Goal: Task Accomplishment & Management: Manage account settings

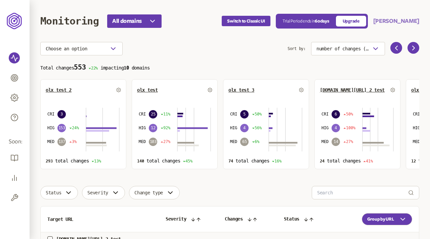
click at [394, 23] on button "[PERSON_NAME]" at bounding box center [397, 21] width 46 height 8
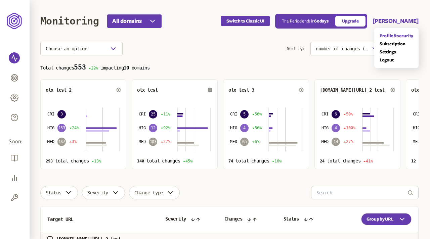
click at [408, 35] on link "Profile & security" at bounding box center [397, 35] width 34 height 5
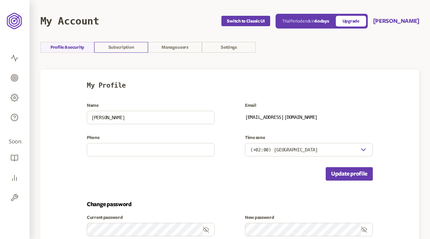
click at [135, 45] on link "Subscription" at bounding box center [121, 47] width 54 height 11
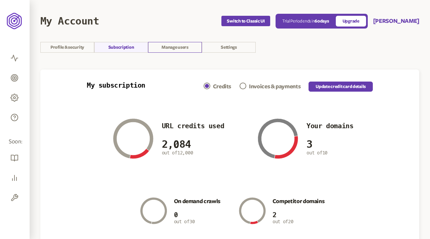
click at [168, 48] on link "Manage users" at bounding box center [175, 47] width 54 height 11
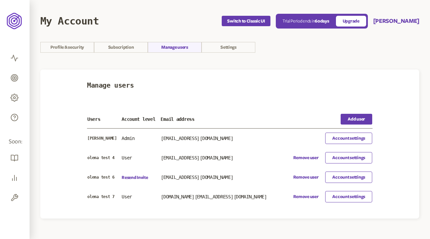
drag, startPoint x: 194, startPoint y: 137, endPoint x: 240, endPoint y: 137, distance: 46.4
click at [240, 137] on p "[EMAIL_ADDRESS][DOMAIN_NAME]" at bounding box center [221, 138] width 121 height 5
click at [232, 139] on p "[EMAIL_ADDRESS][DOMAIN_NAME]" at bounding box center [221, 138] width 121 height 5
drag, startPoint x: 241, startPoint y: 138, endPoint x: 200, endPoint y: 138, distance: 40.7
click at [200, 138] on p "[EMAIL_ADDRESS][DOMAIN_NAME]" at bounding box center [221, 138] width 121 height 5
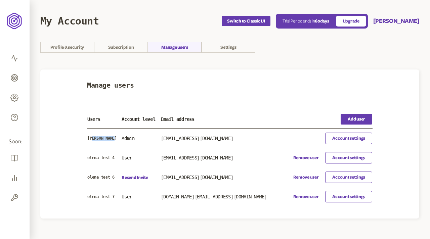
drag, startPoint x: 91, startPoint y: 138, endPoint x: 116, endPoint y: 137, distance: 25.6
click at [116, 137] on p "[PERSON_NAME]" at bounding box center [104, 138] width 34 height 5
click at [130, 137] on p "Admin" at bounding box center [141, 138] width 38 height 5
drag, startPoint x: 172, startPoint y: 136, endPoint x: 241, endPoint y: 137, distance: 69.3
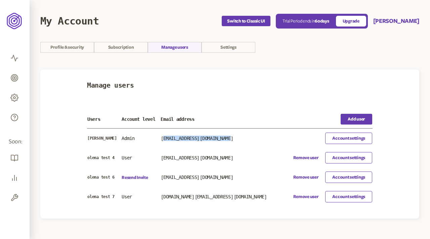
click at [241, 137] on p "[EMAIL_ADDRESS][DOMAIN_NAME]" at bounding box center [221, 138] width 121 height 5
click at [349, 138] on link "Account settings" at bounding box center [349, 138] width 47 height 11
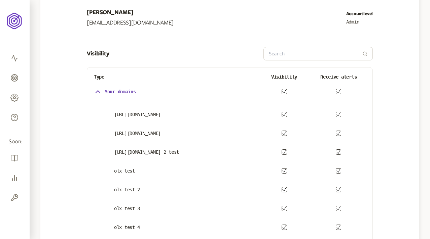
scroll to position [109, 0]
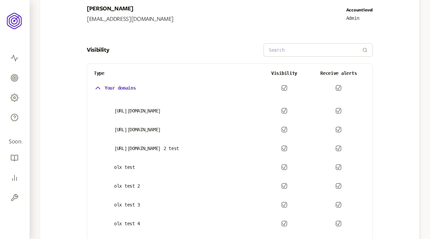
click at [285, 110] on icon "button" at bounding box center [283, 111] width 3 height 4
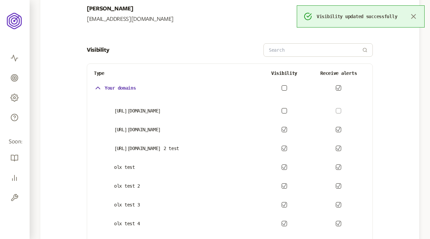
click at [284, 87] on button "button" at bounding box center [283, 87] width 5 height 5
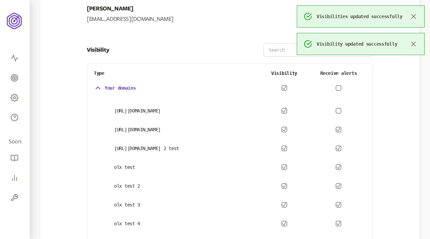
click at [341, 109] on label at bounding box center [338, 110] width 5 height 5
click at [341, 109] on button "button" at bounding box center [338, 110] width 5 height 5
click at [413, 16] on icon "button" at bounding box center [413, 18] width 8 height 8
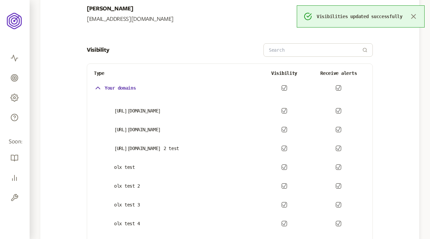
click at [413, 16] on icon "button" at bounding box center [413, 16] width 8 height 8
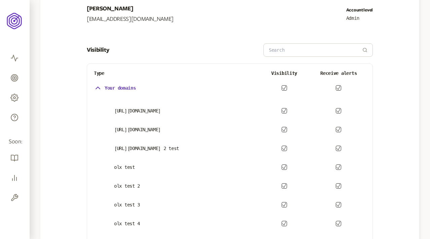
scroll to position [133, 0]
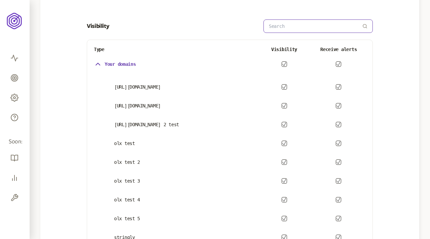
click at [274, 25] on input at bounding box center [315, 26] width 93 height 13
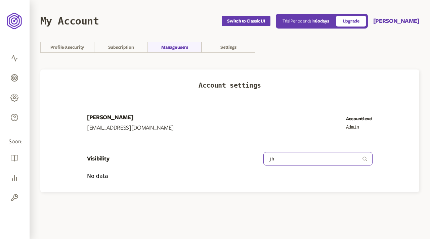
type input "j"
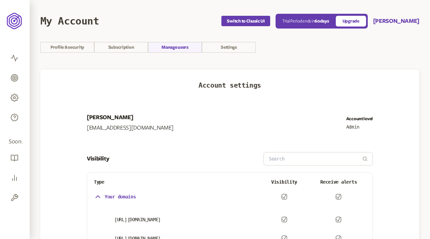
click at [220, 41] on header "My Account Switch to Classic UI Trial Period ends [DATE] Upgrade [PERSON_NAME]" at bounding box center [229, 21] width 379 height 42
click at [226, 49] on link "Settings" at bounding box center [229, 47] width 54 height 11
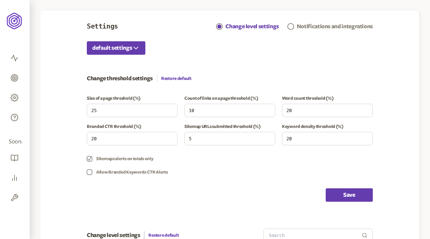
scroll to position [62, 0]
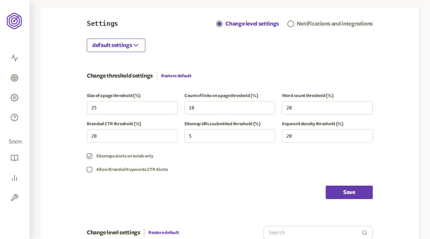
click at [139, 47] on icon "button" at bounding box center [136, 45] width 8 height 8
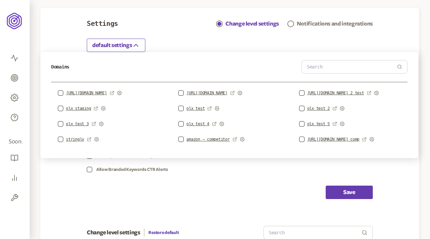
click at [139, 47] on icon "button" at bounding box center [136, 45] width 8 height 8
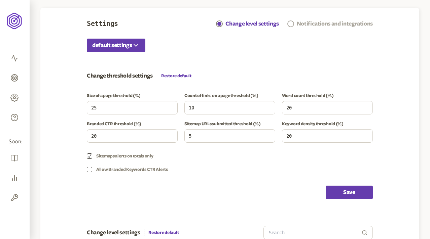
click at [333, 22] on div "Notifications and integrations" at bounding box center [335, 24] width 76 height 8
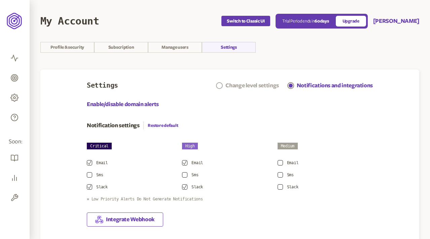
click at [247, 85] on div "Change level settings" at bounding box center [251, 86] width 53 height 8
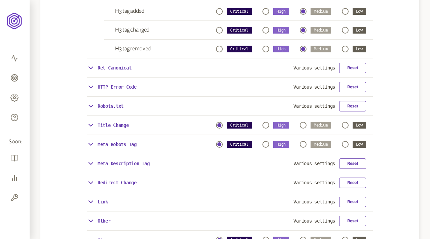
scroll to position [471, 0]
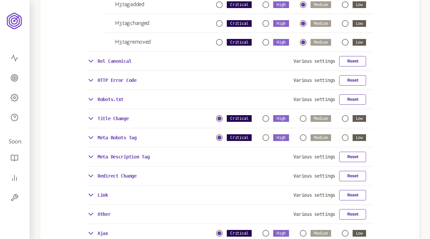
click at [224, 61] on div "Rel Canonical Various settings Reset" at bounding box center [230, 61] width 286 height 19
click at [116, 62] on p "Rel Canonical" at bounding box center [115, 61] width 34 height 5
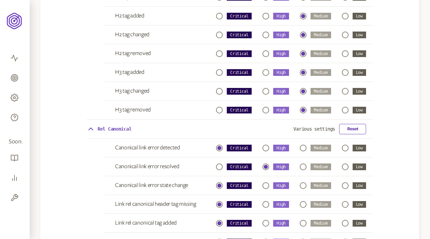
scroll to position [401, 0]
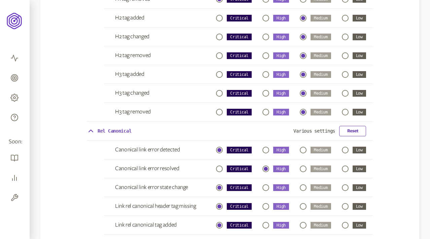
click at [115, 133] on p "Rel Canonical" at bounding box center [115, 130] width 34 height 5
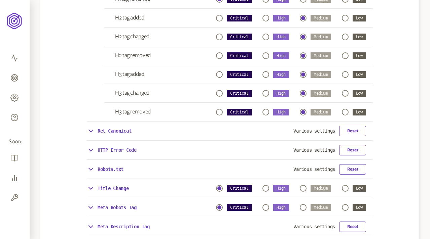
scroll to position [0, 0]
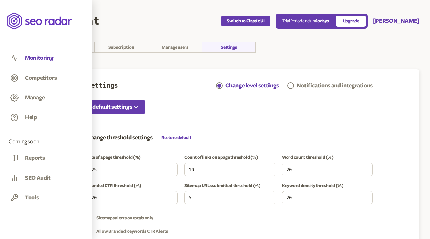
click at [33, 59] on button "Monitoring" at bounding box center [39, 57] width 29 height 7
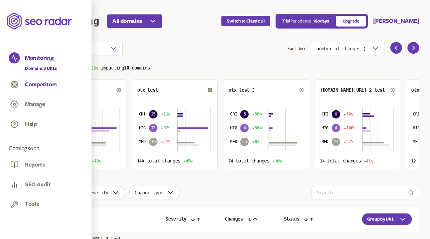
click at [36, 82] on button "Competitors" at bounding box center [41, 84] width 32 height 7
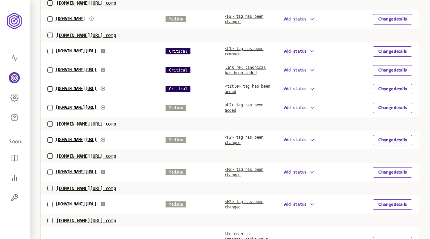
scroll to position [240, 0]
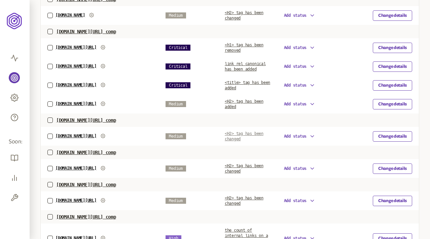
click at [243, 134] on span "<H2> tag has been changed" at bounding box center [244, 136] width 39 height 10
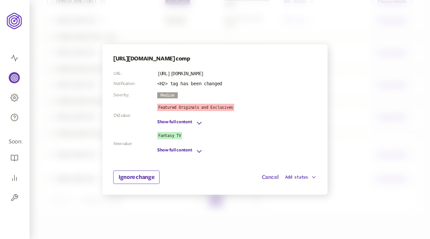
click at [265, 180] on button "Cancel" at bounding box center [270, 178] width 17 height 8
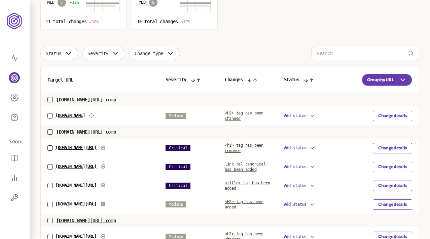
scroll to position [136, 0]
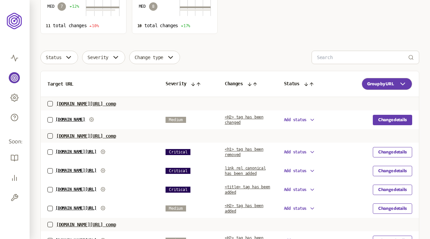
click at [385, 121] on button "Change details" at bounding box center [392, 120] width 39 height 10
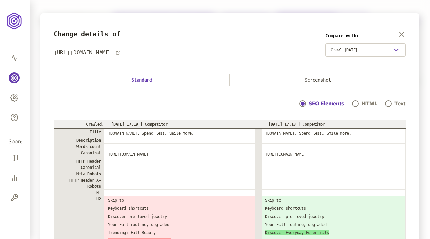
click at [298, 77] on button "Screenshot" at bounding box center [318, 80] width 176 height 12
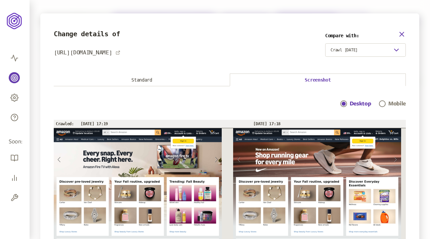
click at [405, 31] on icon "button" at bounding box center [402, 34] width 8 height 8
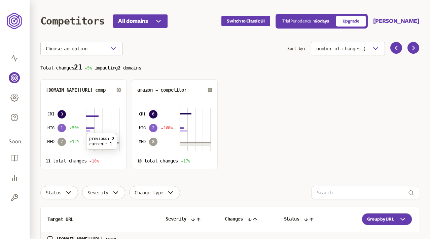
scroll to position [2, 0]
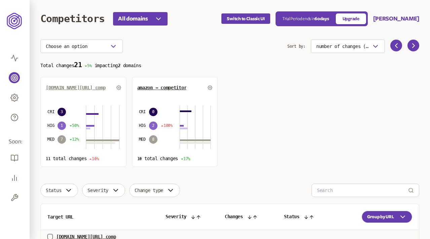
click at [79, 88] on span "[DOMAIN_NAME][URL] comp" at bounding box center [76, 87] width 60 height 5
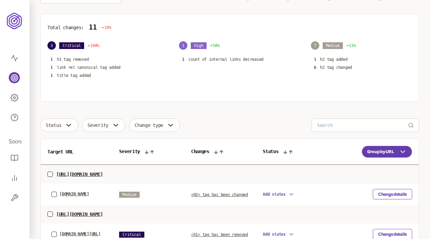
scroll to position [84, 0]
click at [88, 66] on p "link rel canonical tag added" at bounding box center [89, 67] width 64 height 5
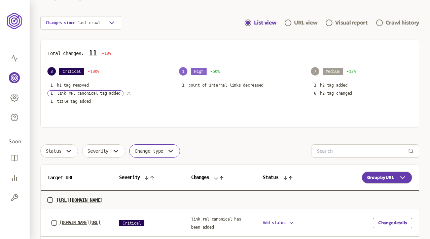
scroll to position [47, 0]
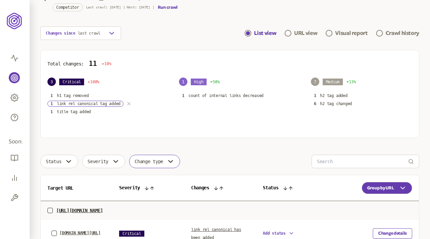
click at [130, 103] on icon "button" at bounding box center [128, 104] width 3 height 3
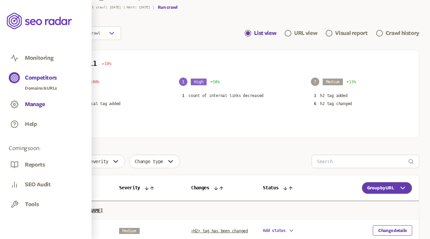
click at [29, 104] on button "Manage" at bounding box center [35, 104] width 20 height 7
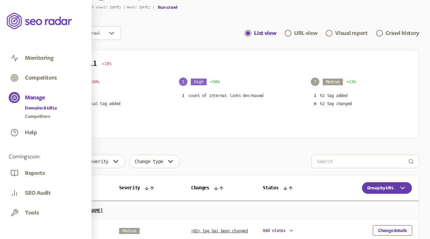
click at [39, 108] on link "Domains & URLs" at bounding box center [41, 108] width 32 height 7
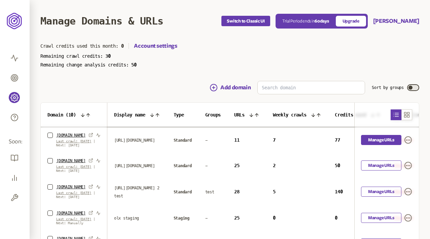
click at [383, 141] on link "Manage URLs" at bounding box center [381, 140] width 40 height 10
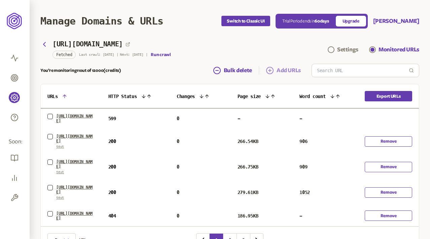
click at [289, 70] on span "Add URLs" at bounding box center [288, 71] width 24 height 8
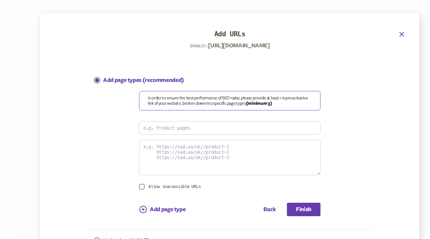
click at [400, 34] on icon "button" at bounding box center [402, 34] width 8 height 8
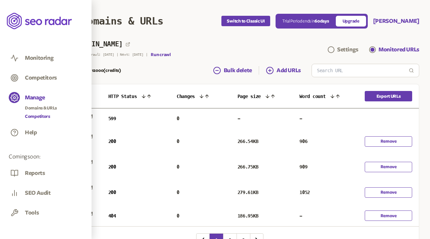
click at [37, 113] on link "Competitors" at bounding box center [41, 116] width 32 height 7
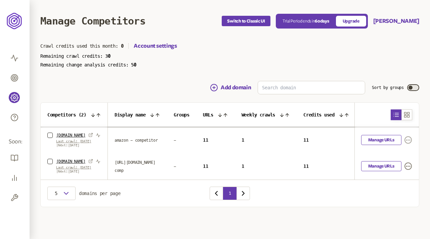
click at [408, 141] on icon "button" at bounding box center [409, 140] width 8 height 8
click at [401, 153] on link "Settings" at bounding box center [399, 153] width 16 height 5
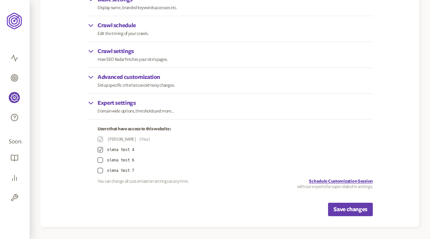
scroll to position [121, 0]
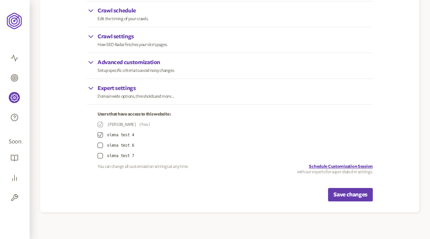
click at [128, 9] on p "Crawl schedule" at bounding box center [123, 11] width 51 height 8
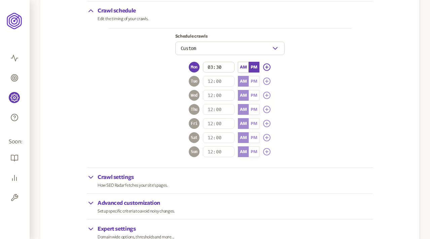
click at [125, 179] on p "Crawl settings" at bounding box center [133, 178] width 70 height 8
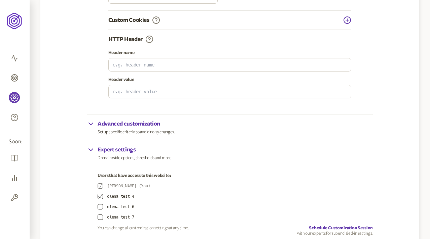
click at [145, 133] on p "Setup specific criteria to avoid noisy changes." at bounding box center [136, 131] width 77 height 5
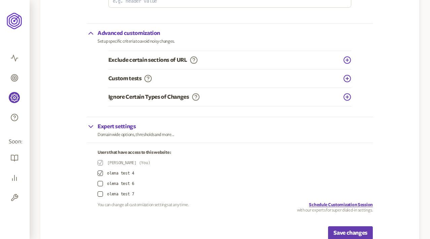
click at [145, 133] on p "Domain wide options, thresholds and more..." at bounding box center [136, 134] width 77 height 5
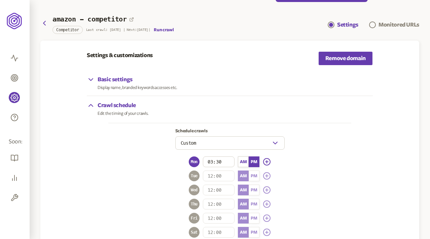
scroll to position [0, 0]
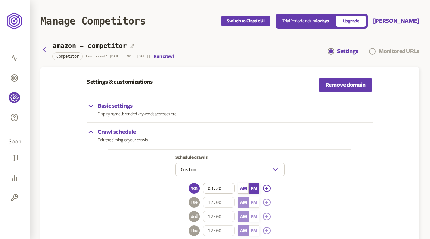
click at [373, 49] on span at bounding box center [372, 51] width 7 height 7
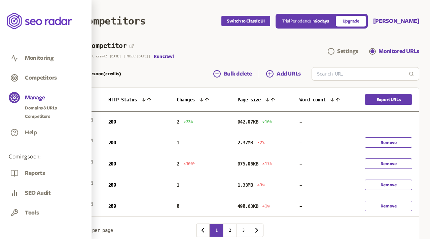
click at [23, 58] on link "Monitoring" at bounding box center [46, 58] width 74 height 13
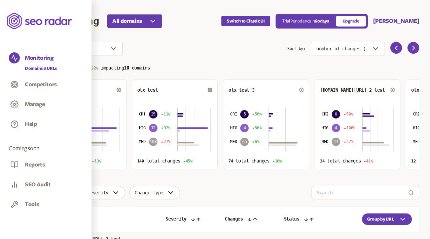
click at [40, 79] on link "Competitors" at bounding box center [46, 85] width 74 height 13
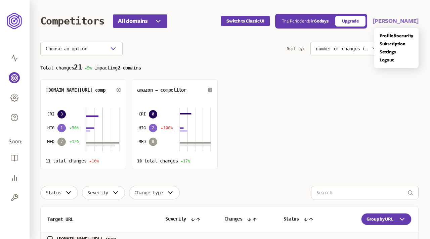
click at [398, 23] on button "[PERSON_NAME]" at bounding box center [396, 21] width 46 height 8
click at [389, 61] on link "Logout" at bounding box center [397, 60] width 34 height 5
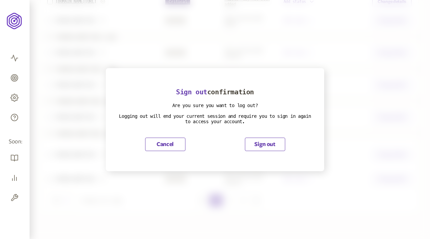
click at [275, 142] on button "Sign out" at bounding box center [265, 144] width 40 height 13
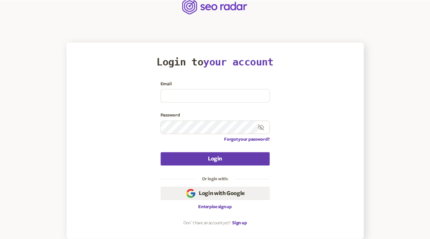
scroll to position [14, 0]
